Goal: Task Accomplishment & Management: Manage account settings

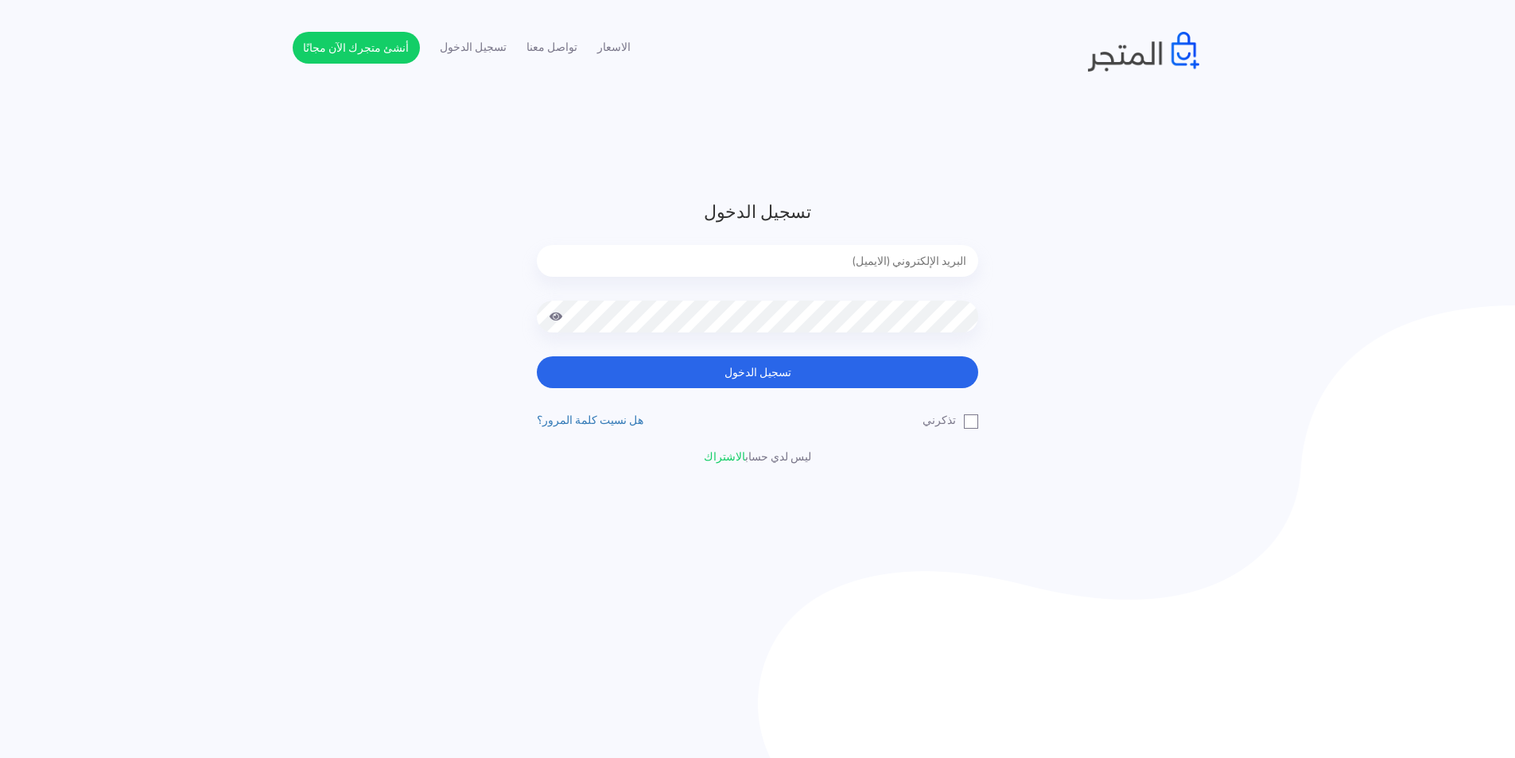
type input "[EMAIL_ADDRESS][DOMAIN_NAME]"
click at [700, 332] on div at bounding box center [757, 329] width 441 height 56
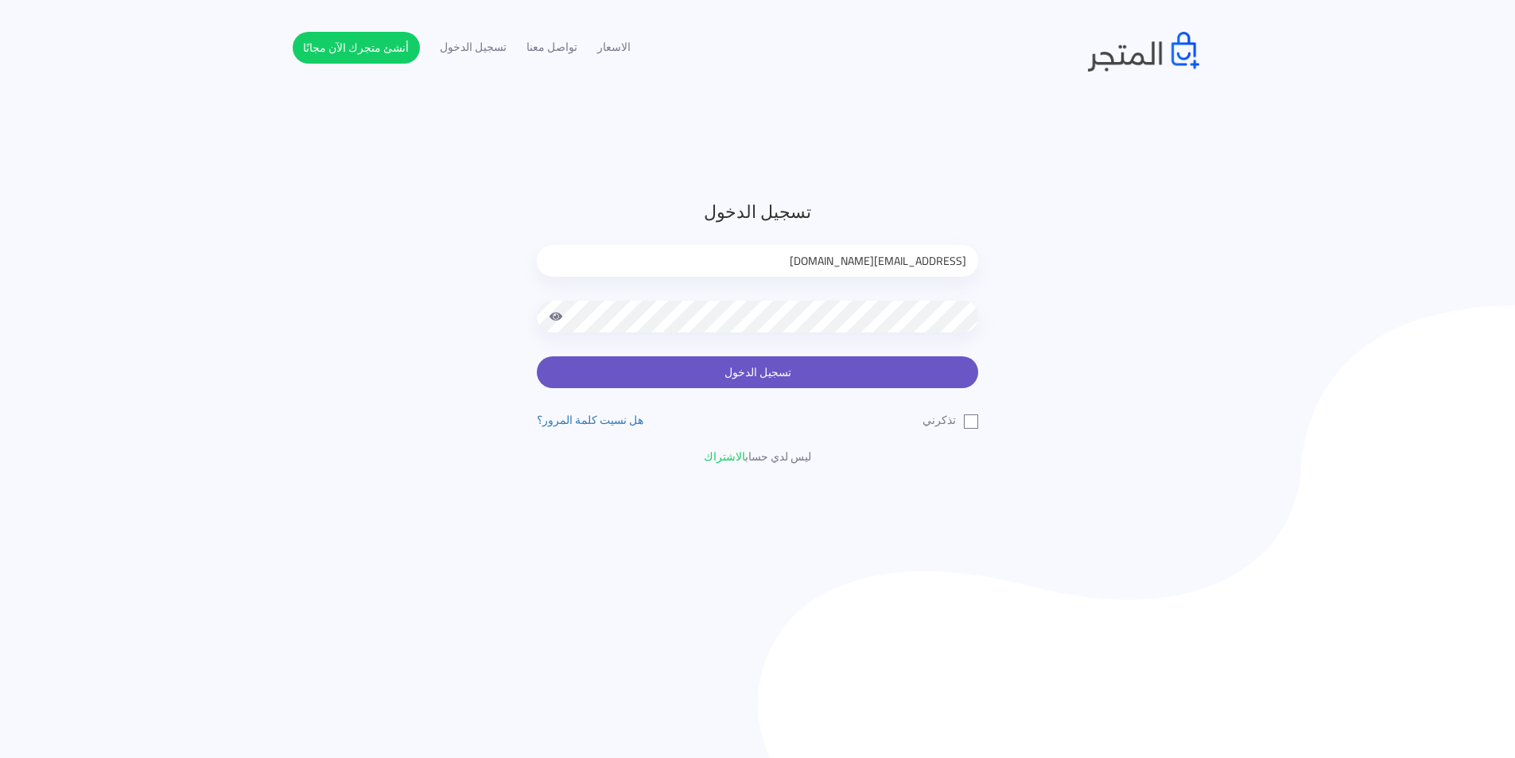
click at [686, 371] on button "تسجيل الدخول" at bounding box center [757, 372] width 441 height 32
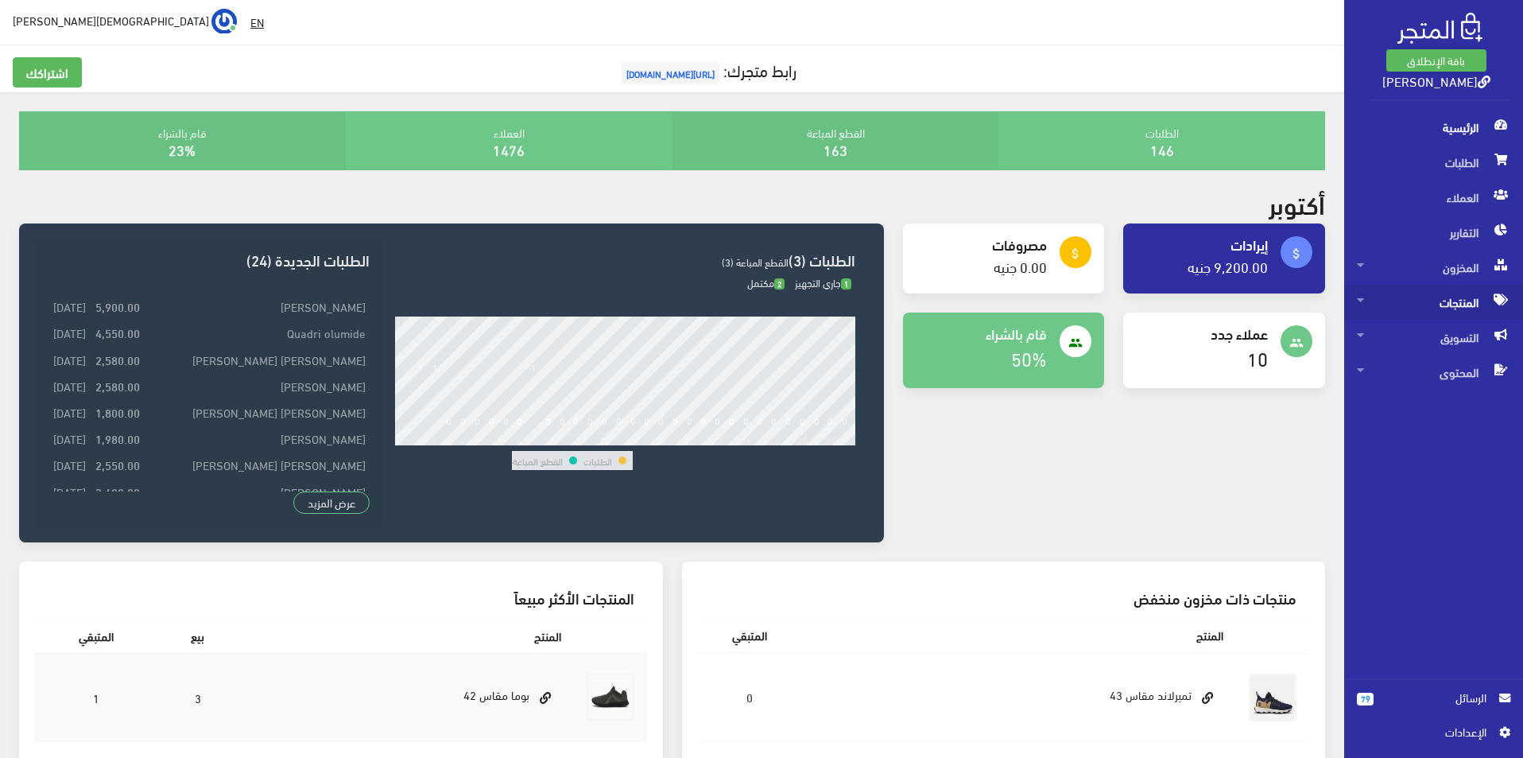
click at [1469, 299] on span "المنتجات" at bounding box center [1433, 302] width 153 height 35
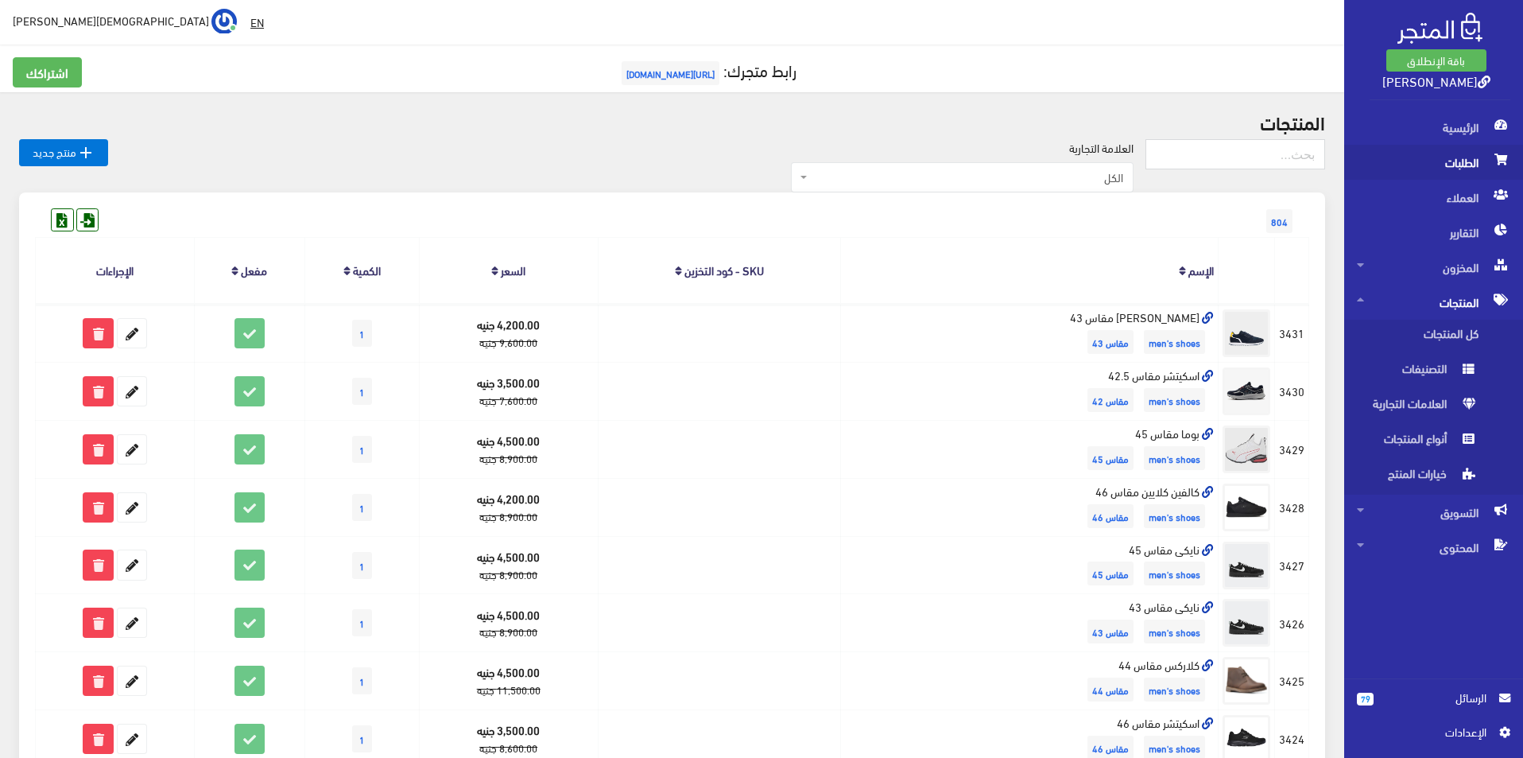
click at [1473, 155] on span "الطلبات" at bounding box center [1433, 162] width 153 height 35
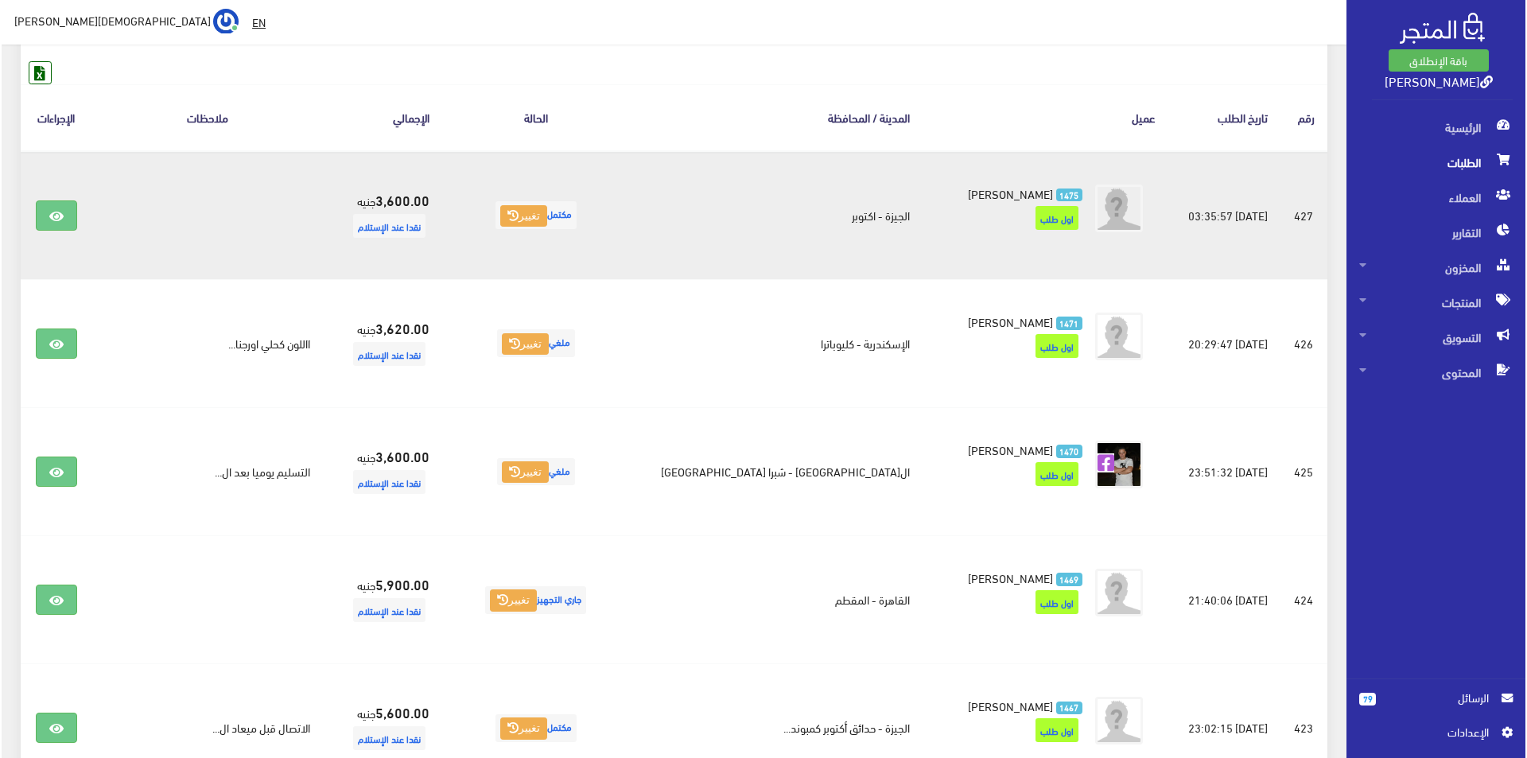
scroll to position [239, 0]
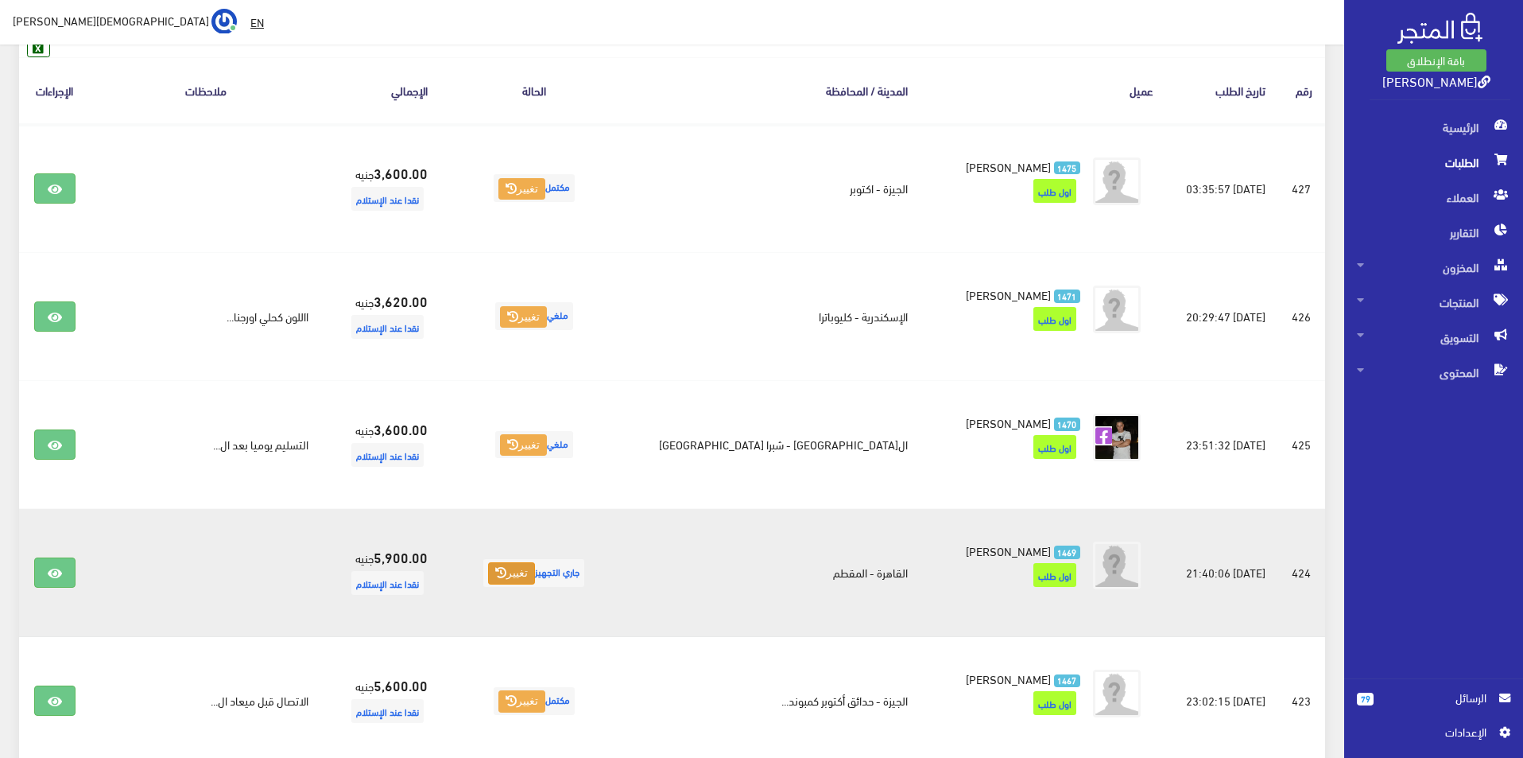
click at [488, 574] on button "تغيير" at bounding box center [511, 573] width 47 height 22
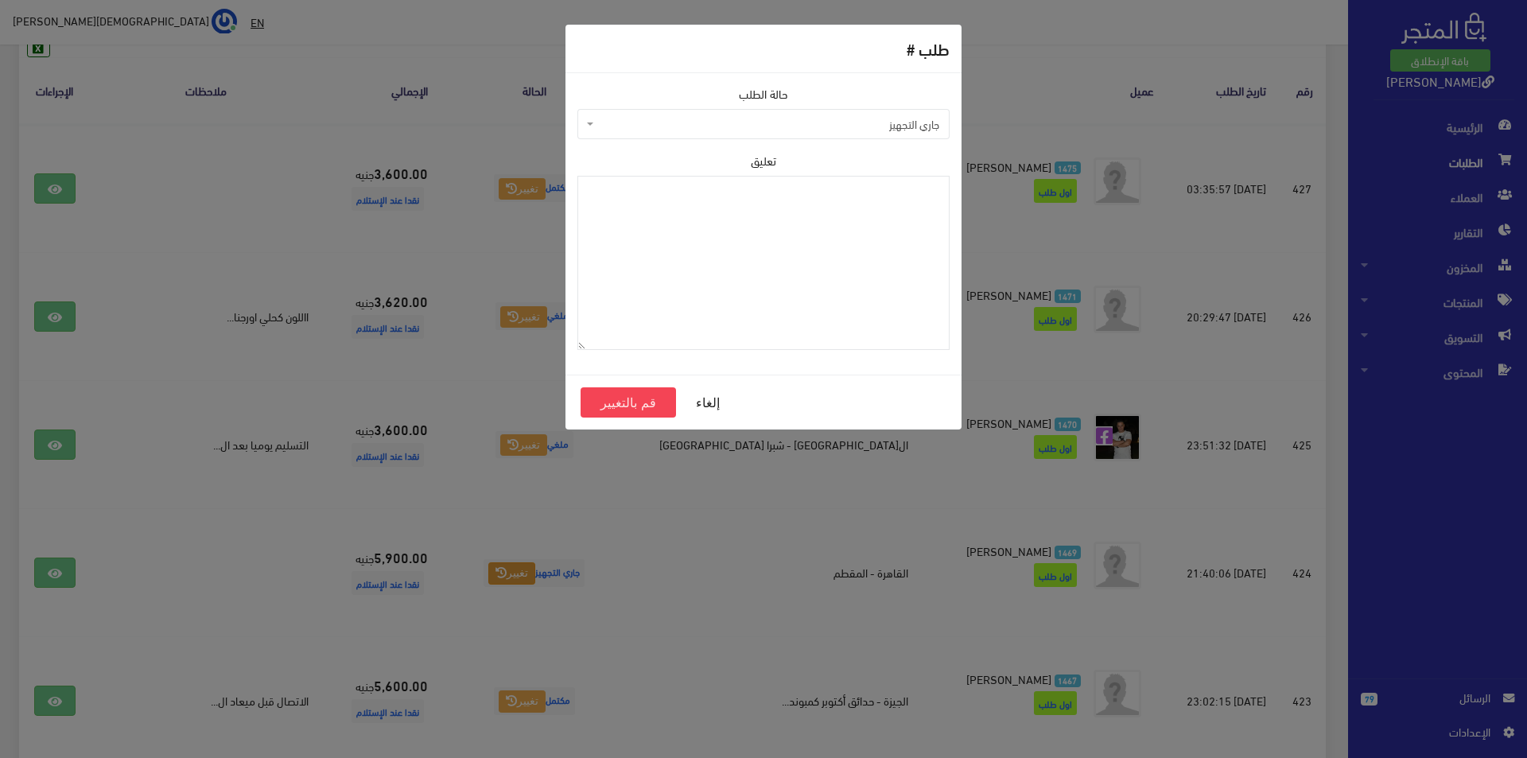
click at [863, 123] on span "جاري التجهيز" at bounding box center [768, 124] width 342 height 16
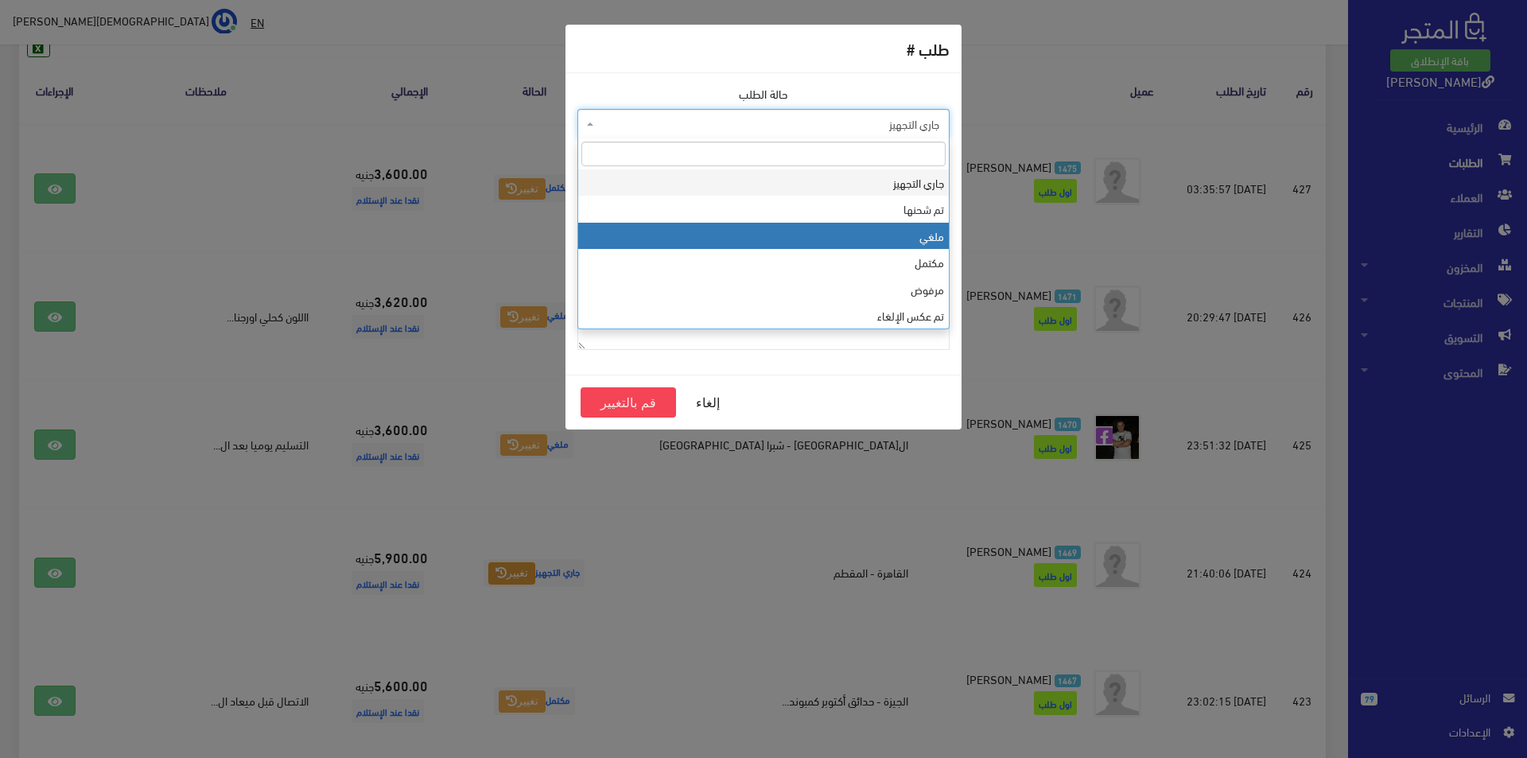
select select "3"
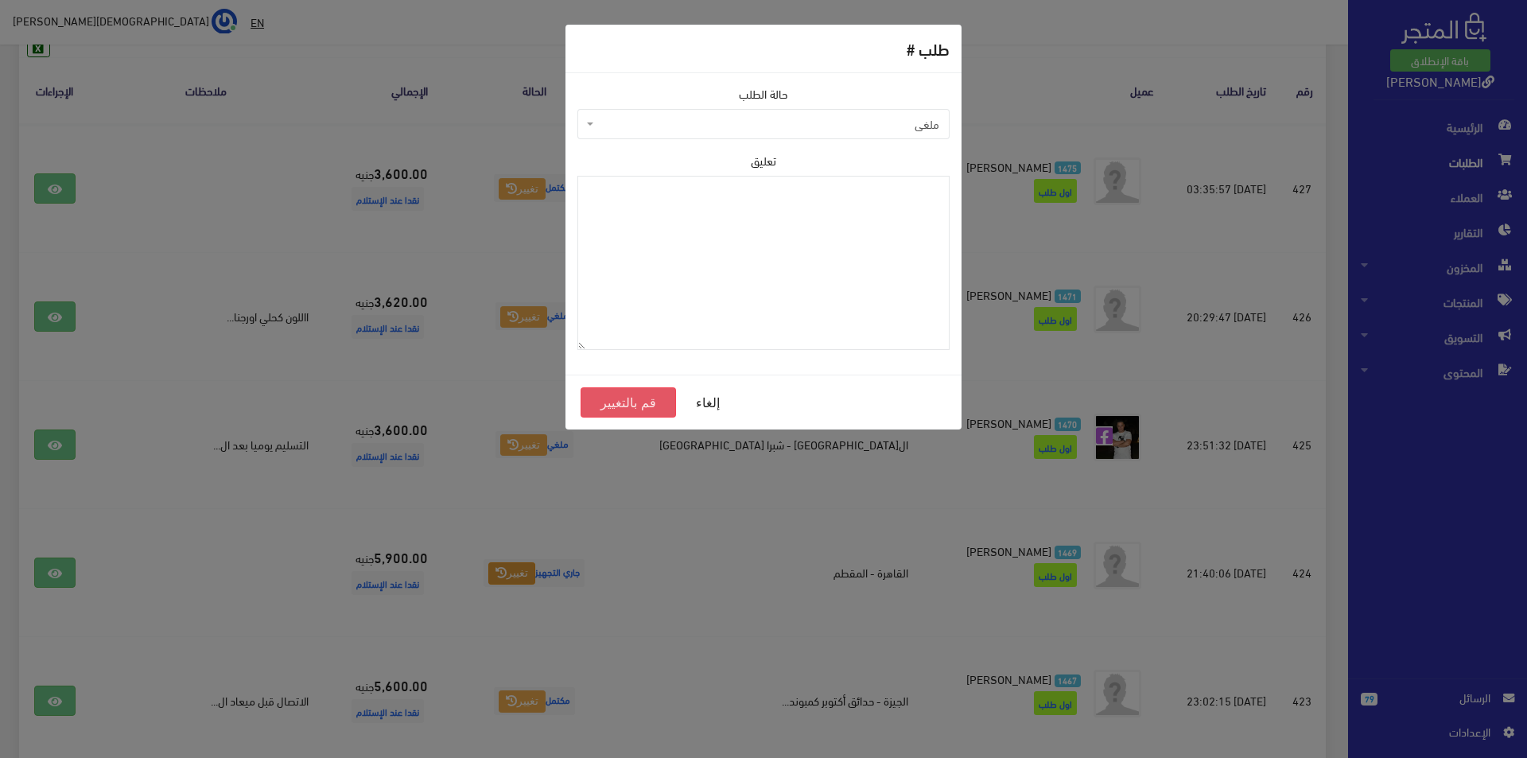
click at [607, 404] on button "قم بالتغيير" at bounding box center [627, 402] width 95 height 30
